Goal: Transaction & Acquisition: Purchase product/service

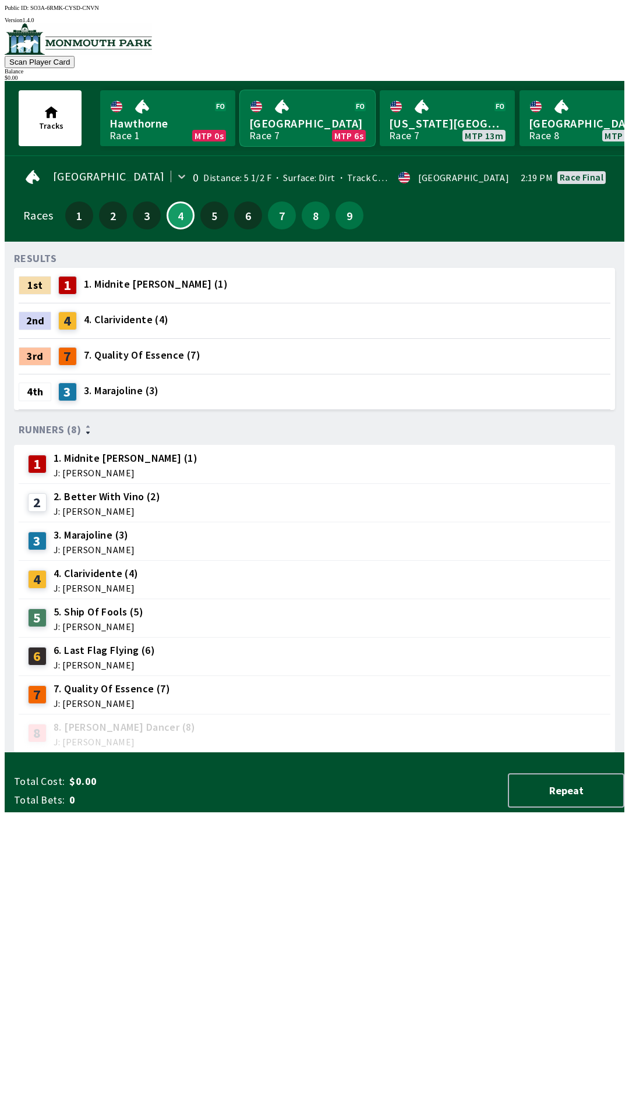
click at [283, 127] on link "[GEOGRAPHIC_DATA] Race 7 MTP 6s" at bounding box center [307, 118] width 135 height 56
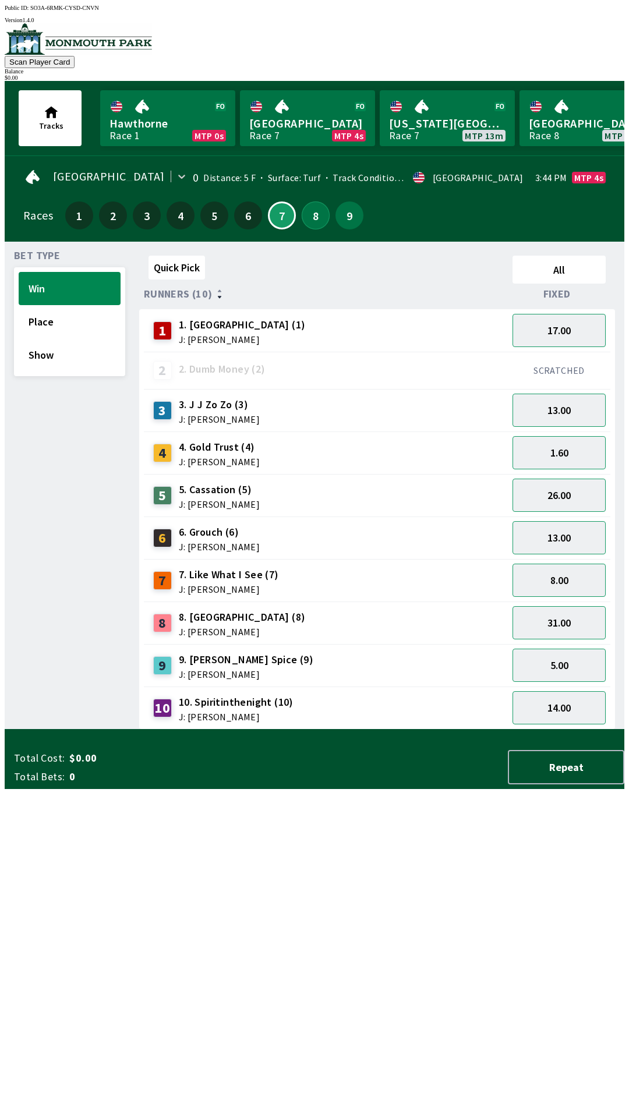
click at [308, 217] on button "8" at bounding box center [316, 216] width 28 height 28
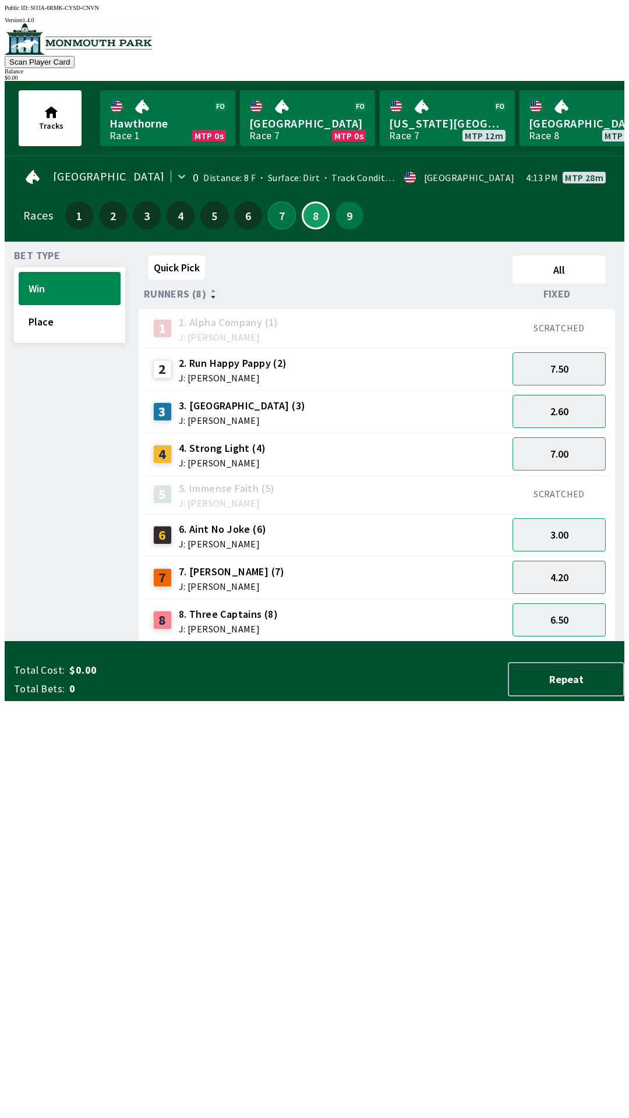
click at [268, 214] on button "7" at bounding box center [282, 216] width 28 height 28
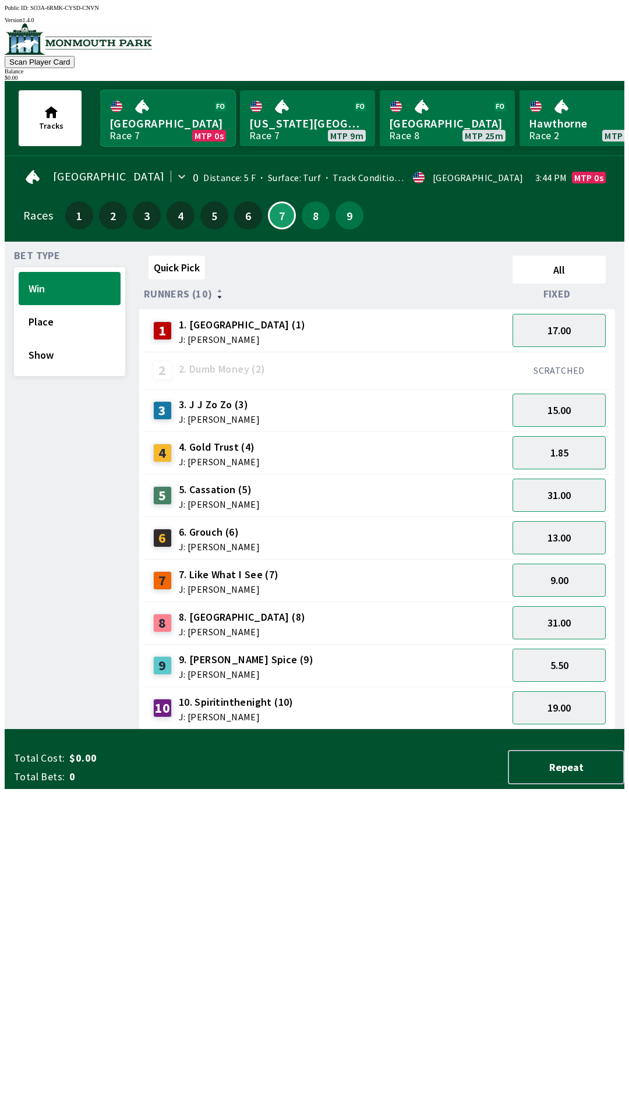
click at [175, 109] on link "Monmouth Park Race 7 MTP 0s" at bounding box center [167, 118] width 135 height 56
click at [217, 415] on span "J: [PERSON_NAME]" at bounding box center [219, 419] width 81 height 9
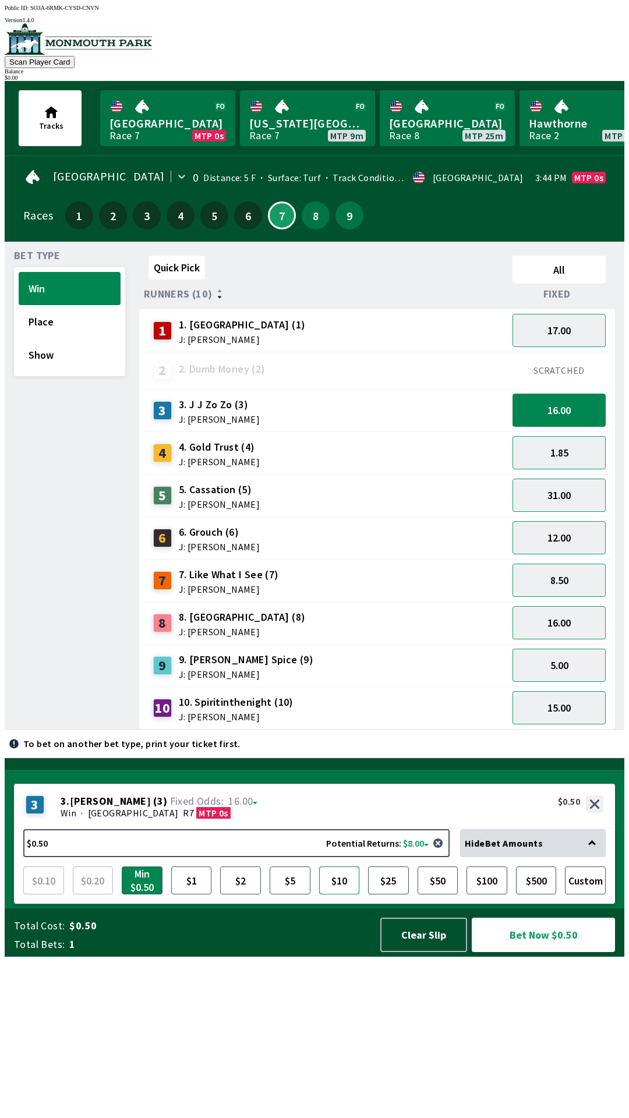
click at [344, 895] on button "$10" at bounding box center [339, 881] width 41 height 28
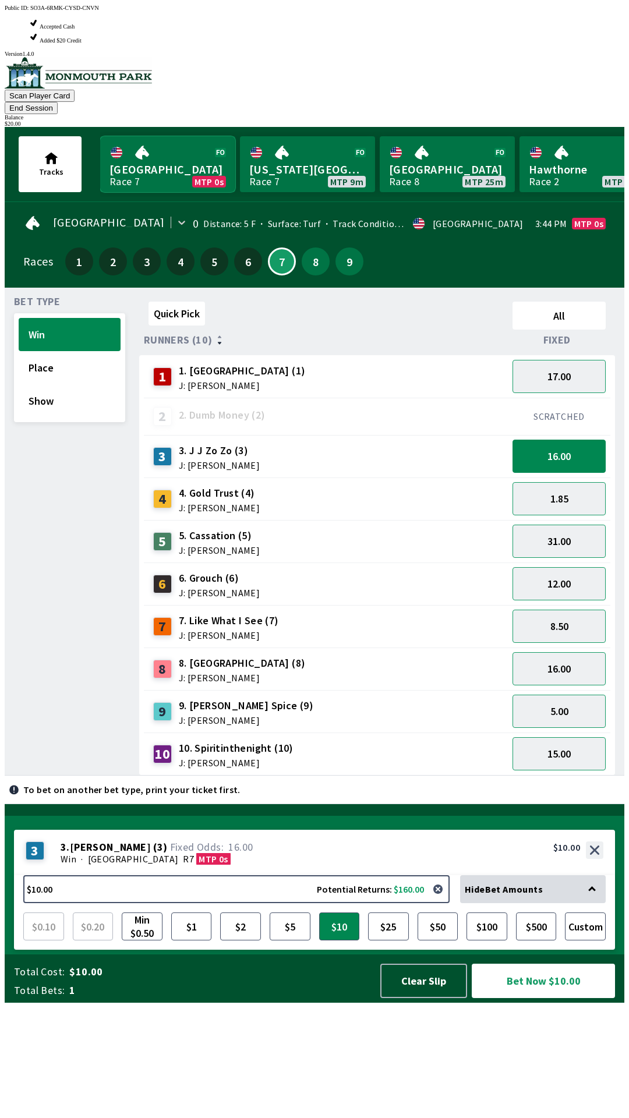
click at [135, 136] on link "Monmouth Park Race 7 MTP 0s" at bounding box center [167, 164] width 135 height 56
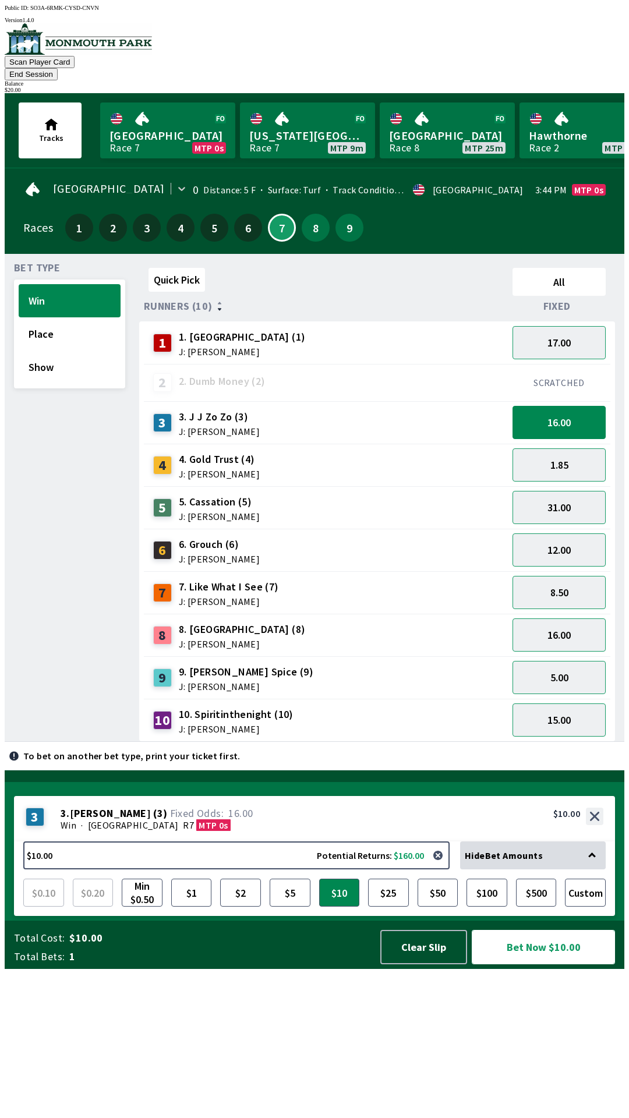
click at [550, 964] on button "Bet Now $10.00" at bounding box center [543, 947] width 143 height 34
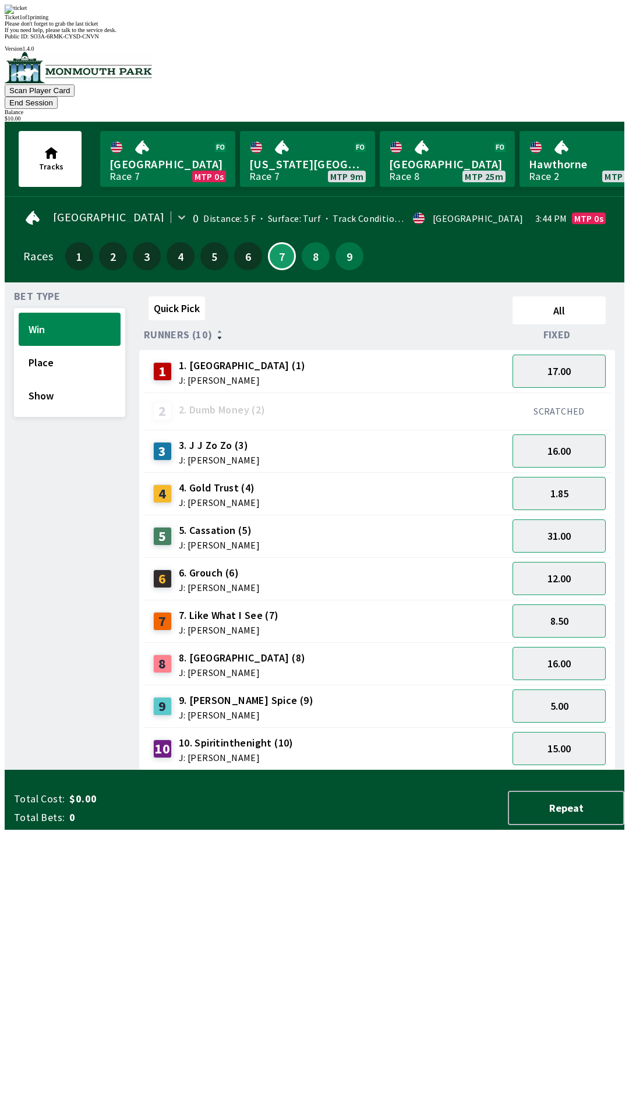
click at [403, 20] on div "Ticket 1 of 1 printing" at bounding box center [315, 17] width 620 height 6
click at [310, 770] on div "Quick Pick All Runners (10) Fixed 1 1. Vesparo (1) J: [PERSON_NAME] 17.00 2 2. …" at bounding box center [381, 531] width 485 height 479
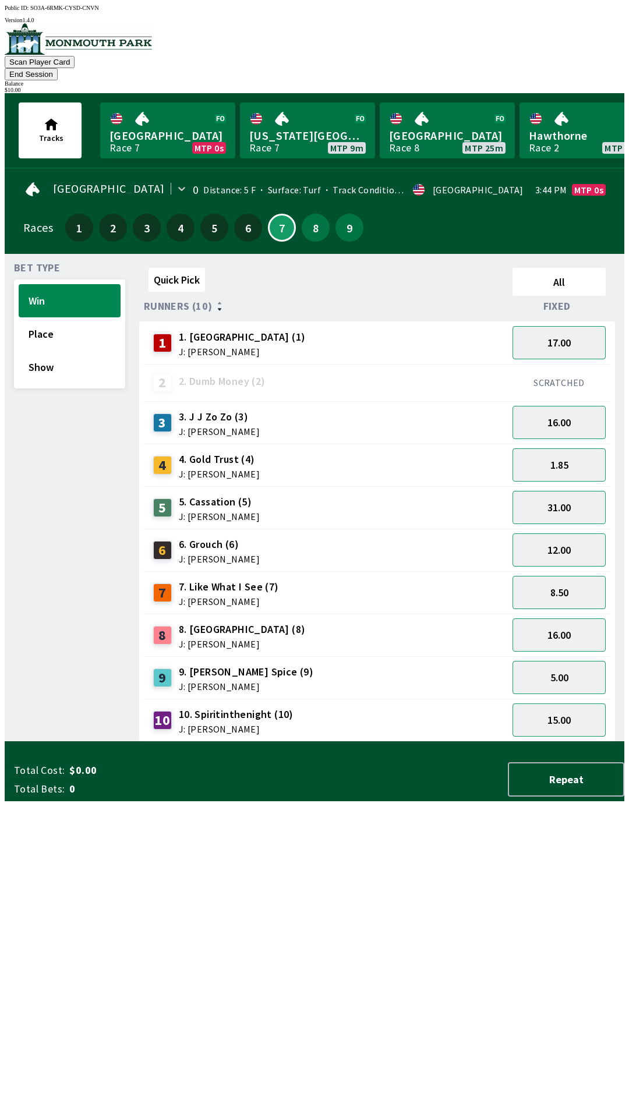
click at [205, 469] on span "J: [PERSON_NAME]" at bounding box center [219, 473] width 81 height 9
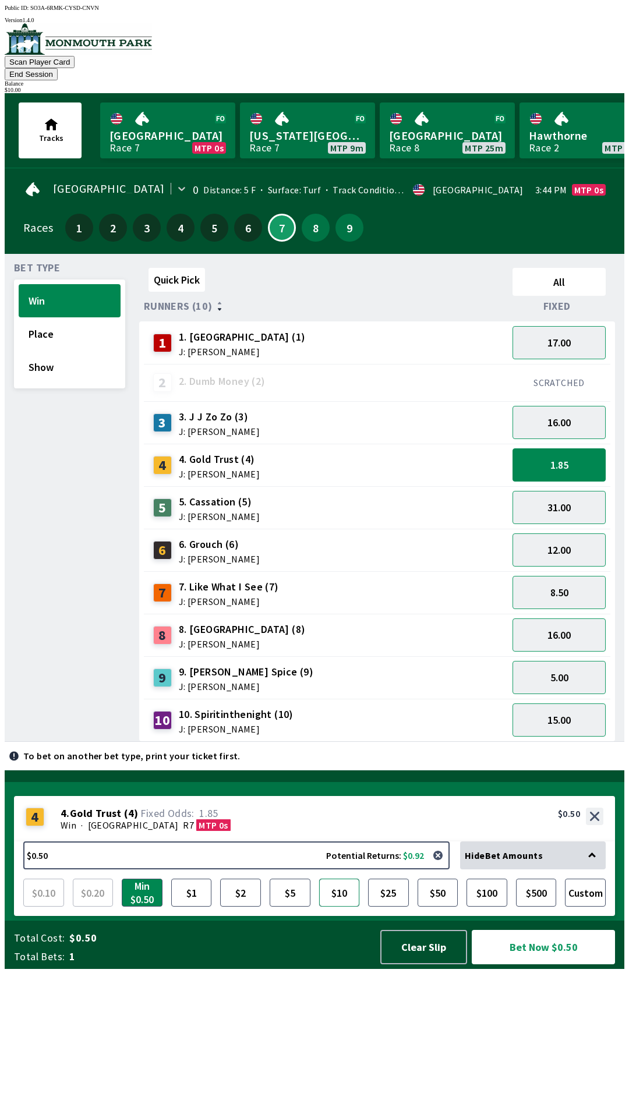
click at [343, 907] on button "$10" at bounding box center [339, 893] width 41 height 28
click at [536, 964] on button "Bet Now $10.00" at bounding box center [543, 947] width 143 height 34
